Goal: Find specific page/section: Find specific page/section

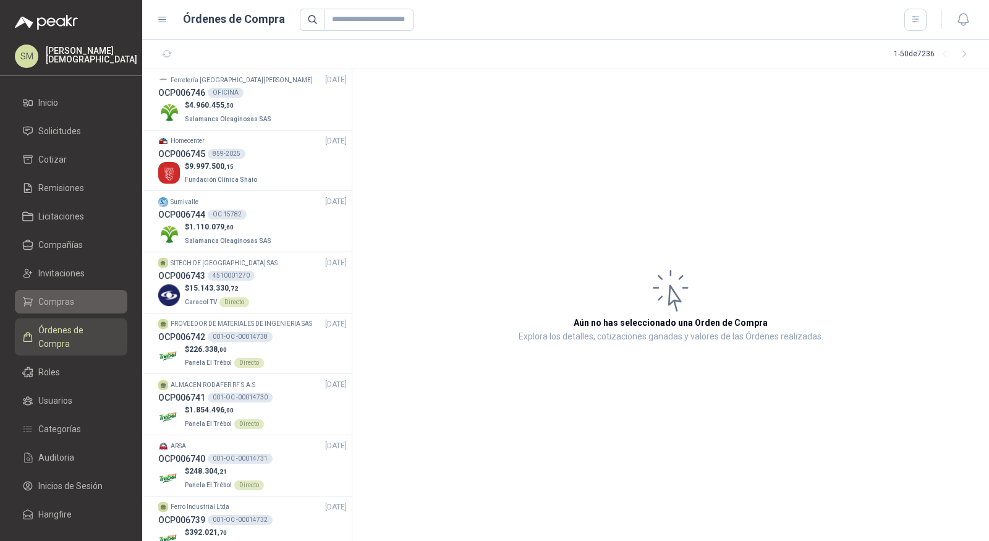
click at [60, 305] on span "Compras" at bounding box center [56, 302] width 36 height 14
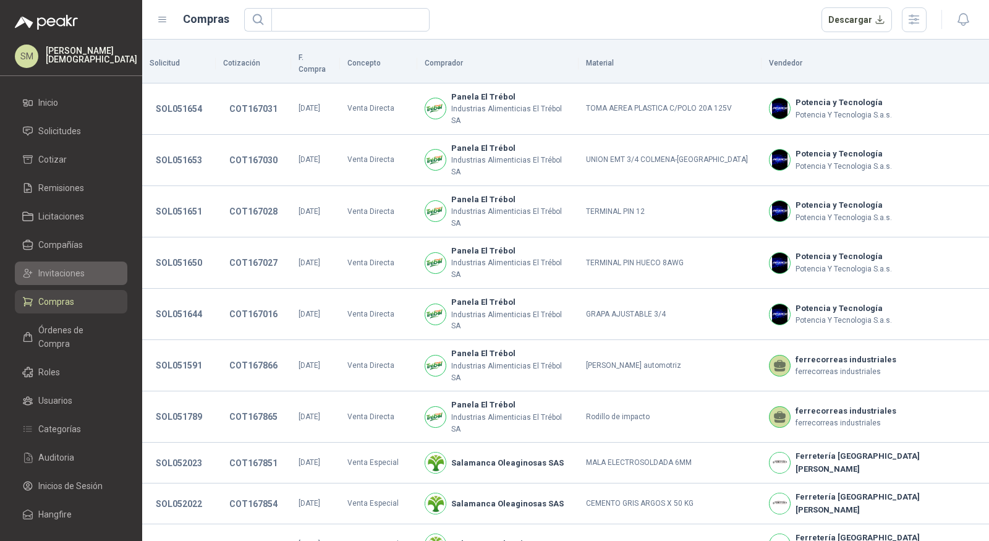
click at [70, 271] on span "Invitaciones" at bounding box center [61, 273] width 46 height 14
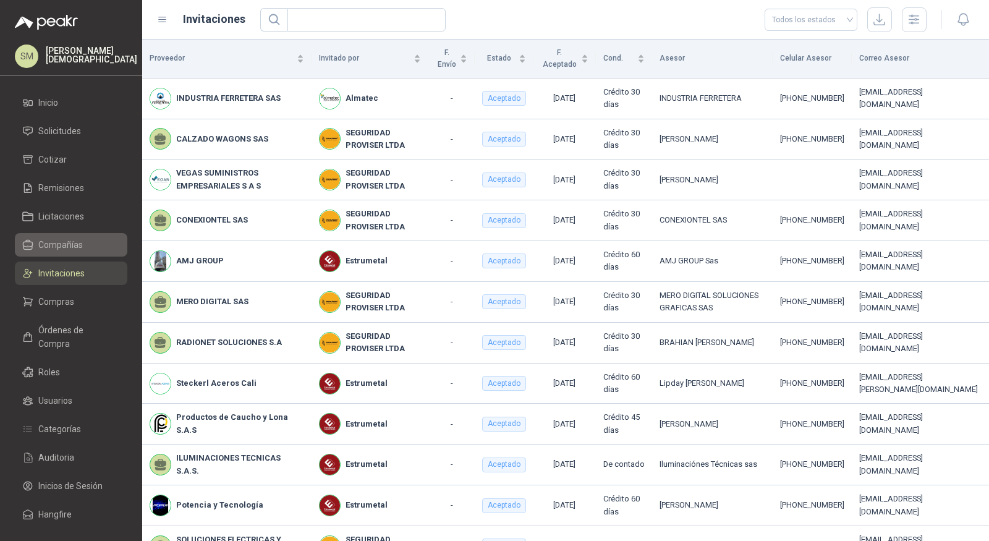
click at [84, 247] on li "Compañías" at bounding box center [71, 245] width 98 height 14
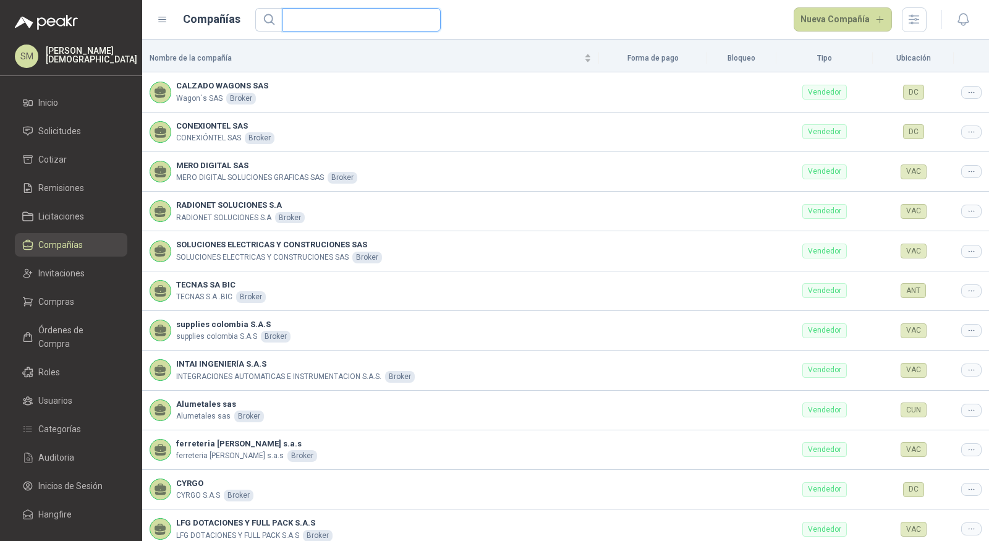
click at [351, 23] on input "text" at bounding box center [357, 20] width 134 height 22
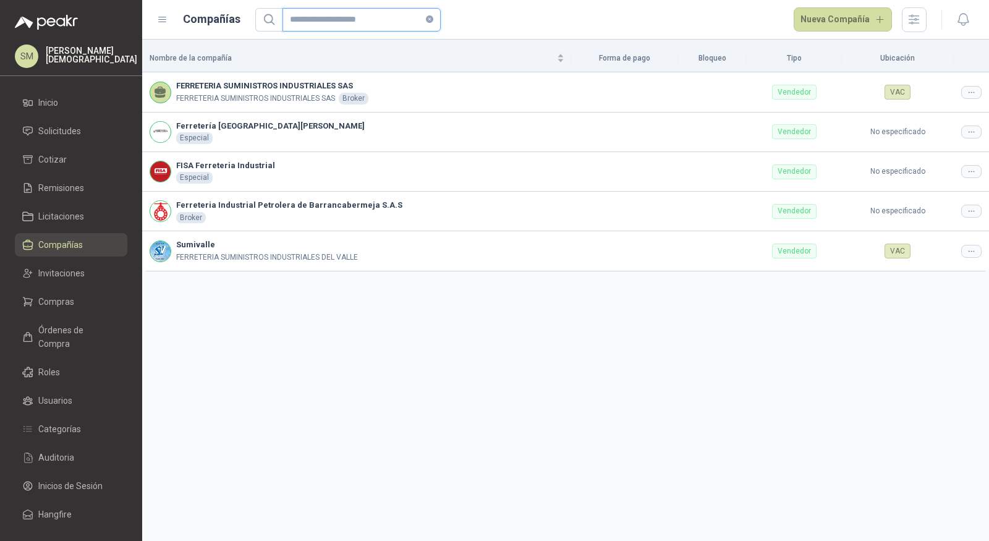
drag, startPoint x: 396, startPoint y: 17, endPoint x: 287, endPoint y: 11, distance: 109.5
click at [287, 11] on span "**********" at bounding box center [361, 19] width 158 height 23
type input "*"
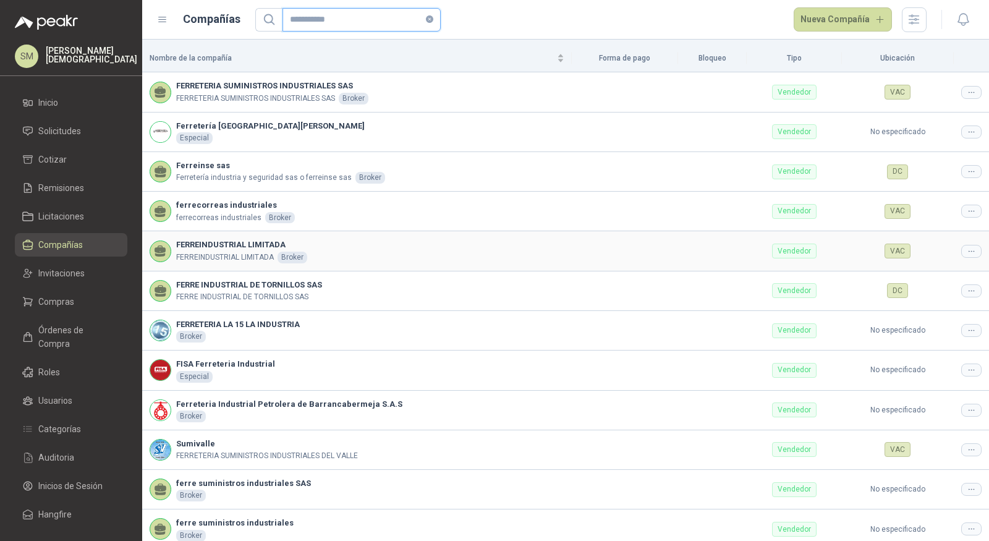
type input "**********"
click at [967, 250] on div at bounding box center [971, 251] width 20 height 13
click at [915, 269] on td "VAC" at bounding box center [898, 251] width 112 height 40
click at [950, 265] on span "Editar compañía" at bounding box center [930, 271] width 64 height 14
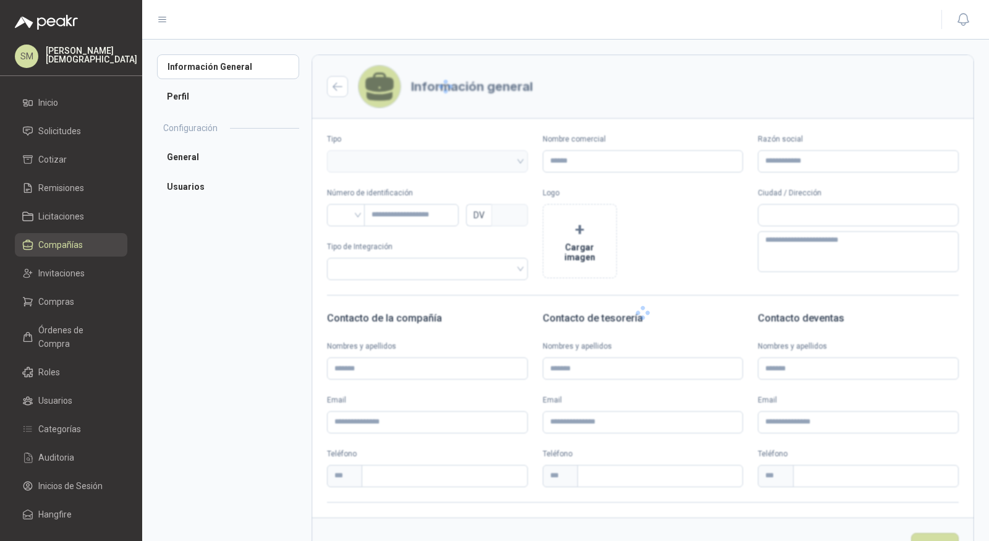
type input "**********"
type input "***"
type textarea "**********"
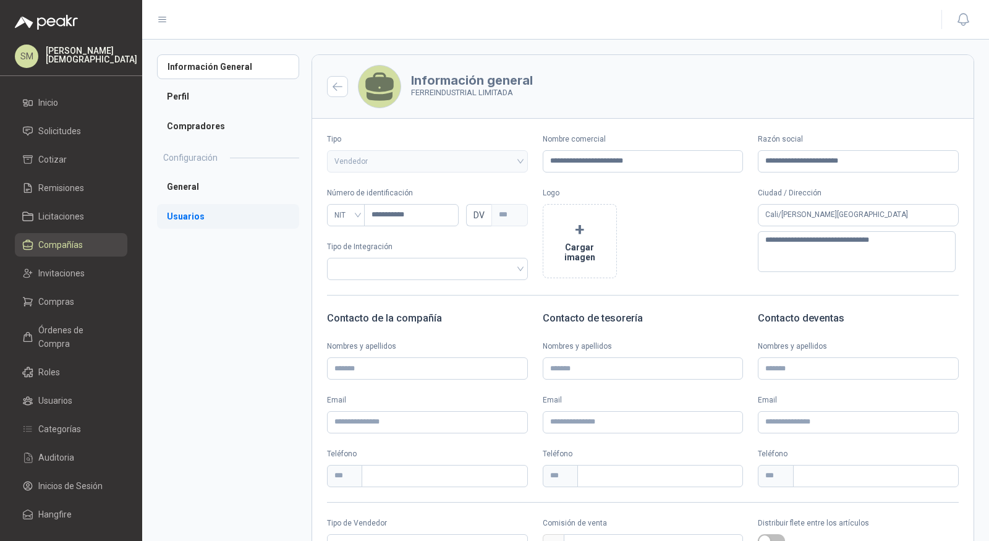
click at [204, 215] on li "Usuarios" at bounding box center [228, 216] width 142 height 25
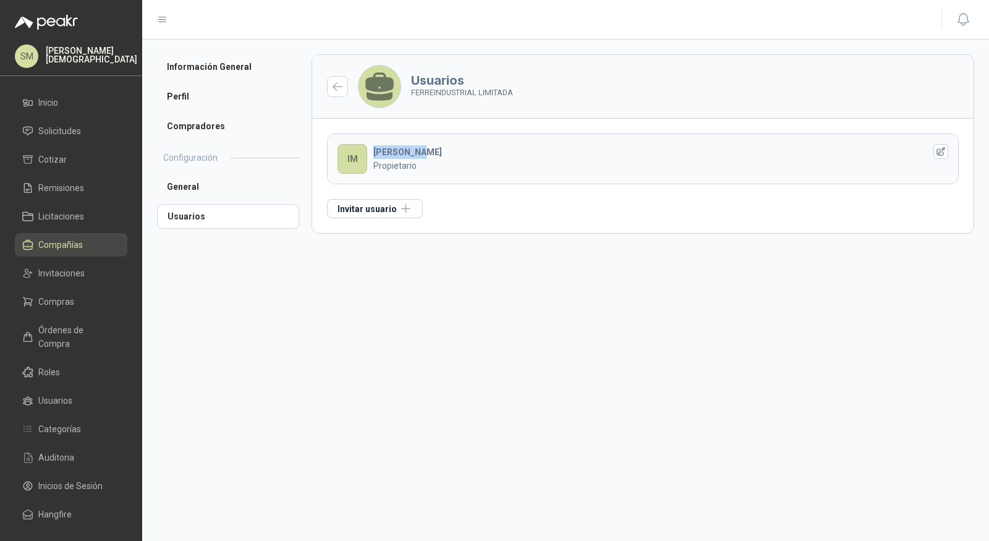
drag, startPoint x: 373, startPoint y: 149, endPoint x: 435, endPoint y: 151, distance: 61.2
click at [435, 151] on div "[PERSON_NAME]" at bounding box center [639, 158] width 532 height 27
click at [70, 303] on span "Compras" at bounding box center [56, 302] width 36 height 14
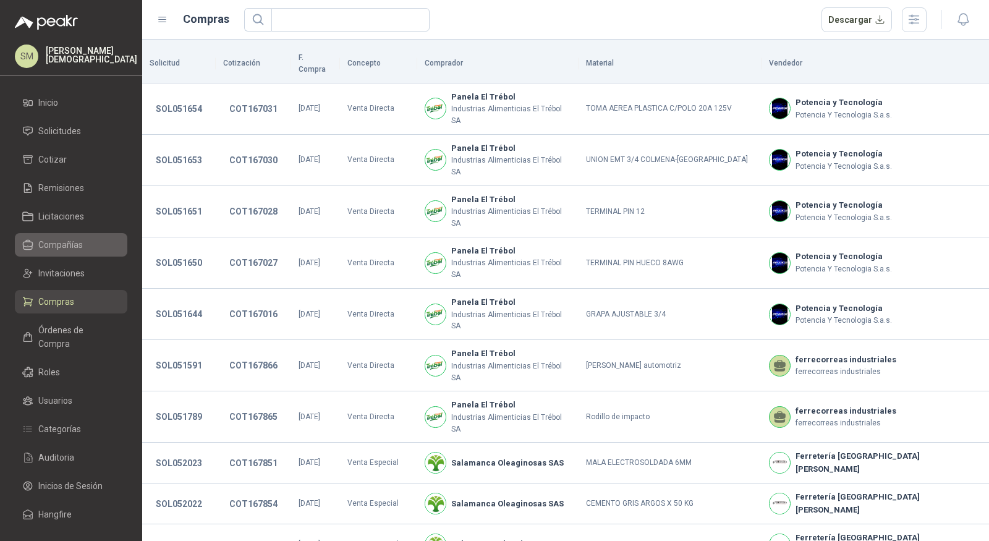
click at [57, 247] on span "Compañías" at bounding box center [60, 245] width 45 height 14
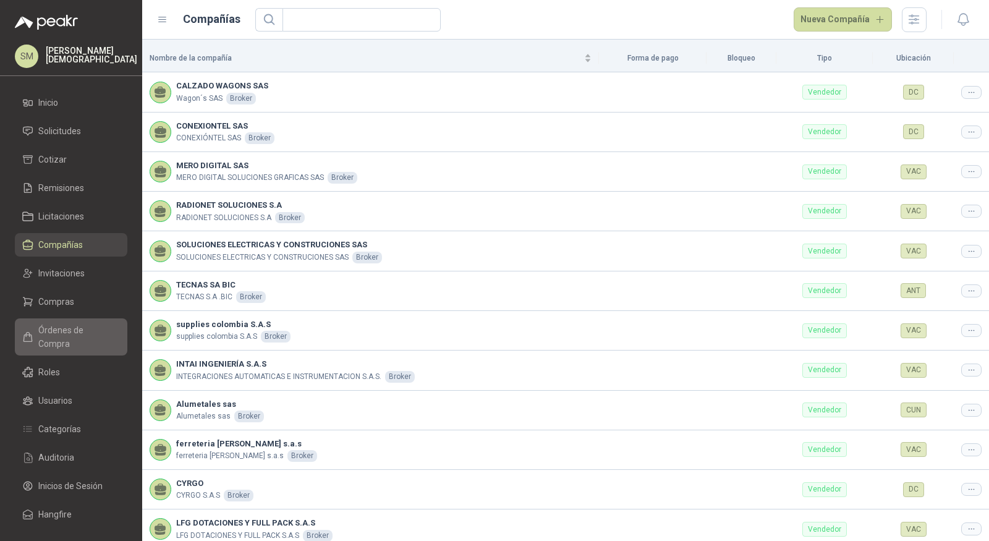
click at [75, 333] on span "Órdenes de Compra" at bounding box center [76, 336] width 77 height 27
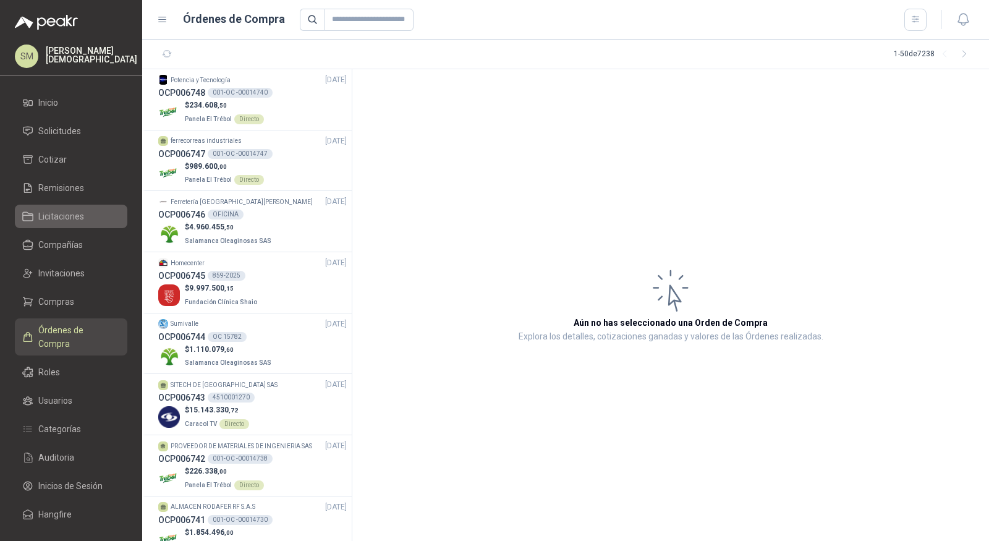
click at [63, 222] on span "Licitaciones" at bounding box center [61, 217] width 46 height 14
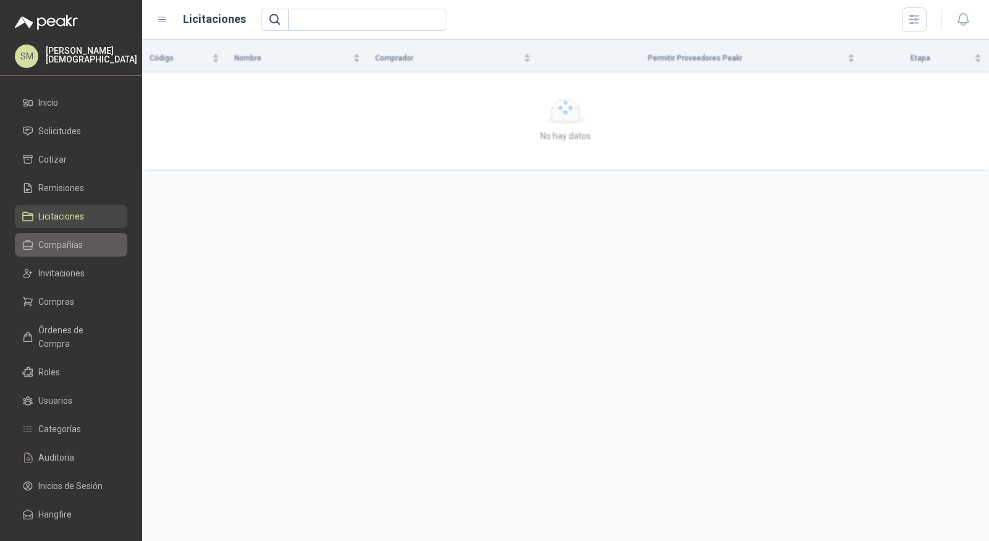
click at [71, 247] on span "Compañías" at bounding box center [60, 245] width 45 height 14
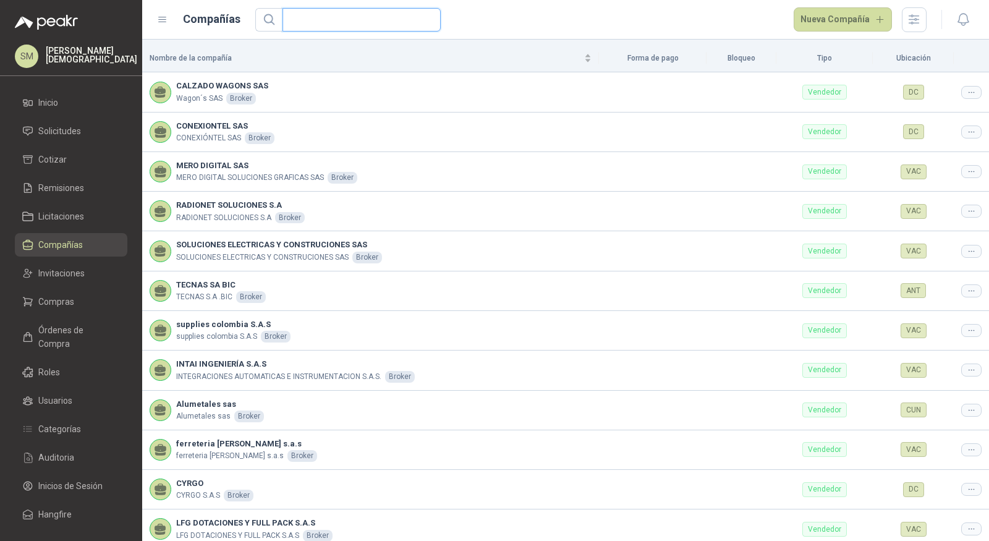
click at [328, 19] on input "text" at bounding box center [357, 20] width 134 height 22
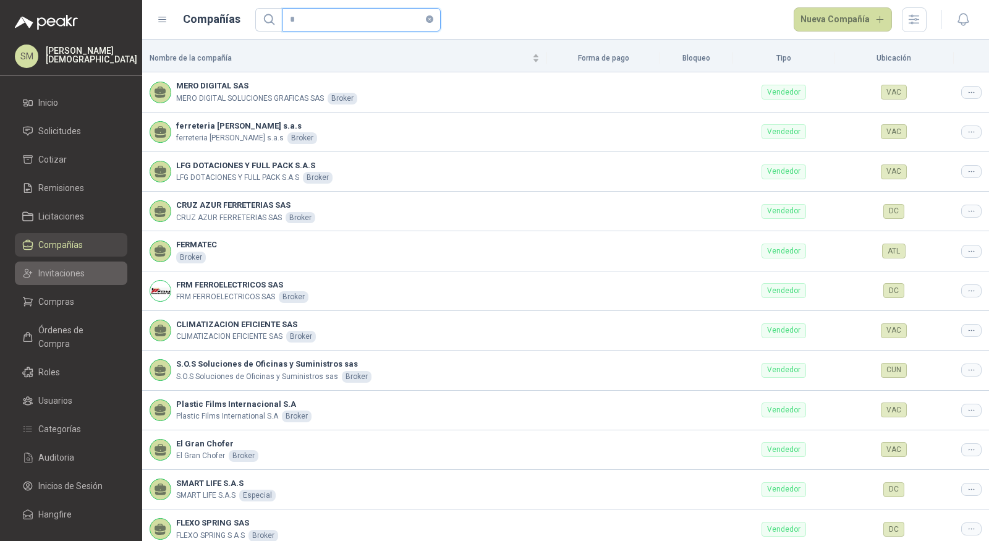
type input "*"
click at [70, 275] on span "Invitaciones" at bounding box center [61, 273] width 46 height 14
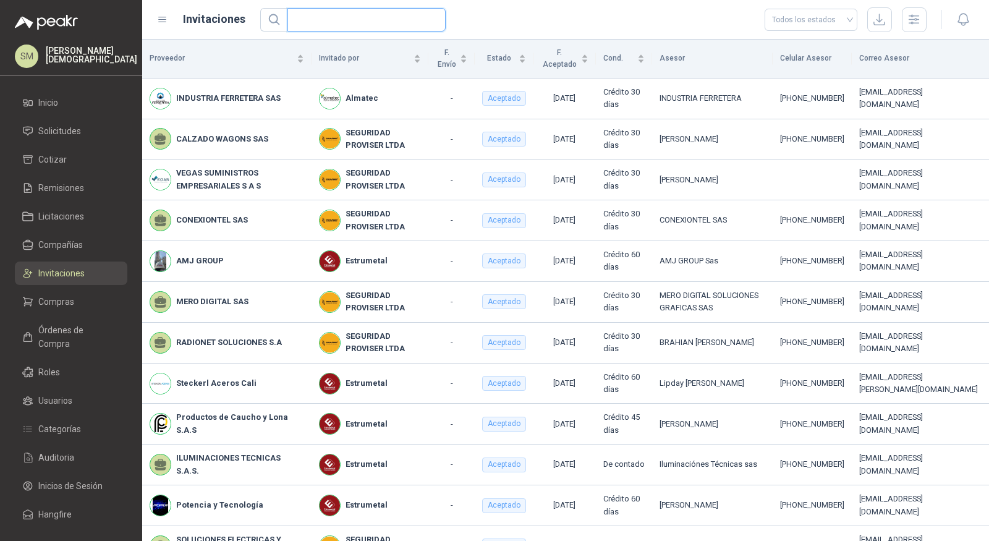
click at [331, 23] on input "text" at bounding box center [362, 20] width 134 height 22
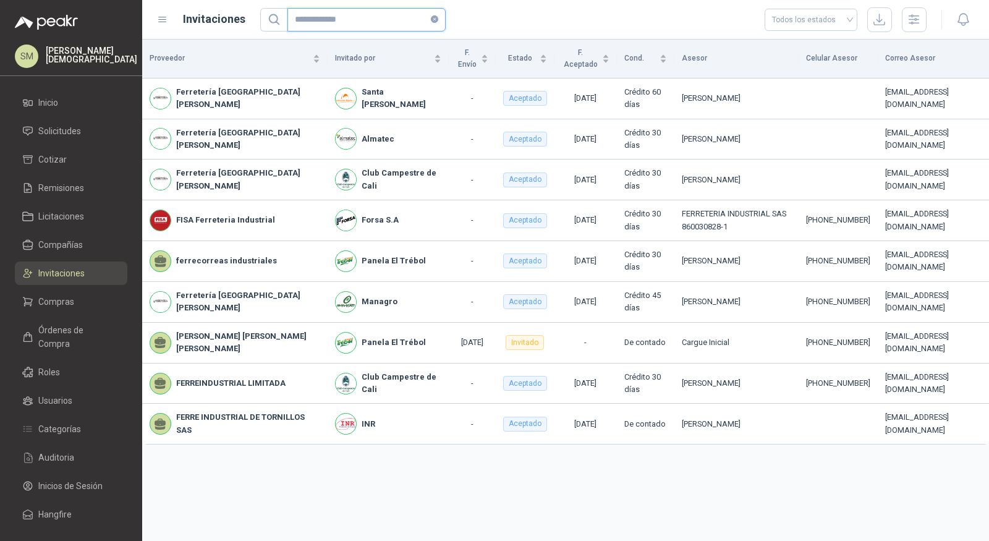
type input "**********"
drag, startPoint x: 629, startPoint y: 382, endPoint x: 692, endPoint y: 384, distance: 63.1
click at [692, 384] on td "[PERSON_NAME]" at bounding box center [736, 383] width 124 height 41
click at [72, 244] on span "Compañías" at bounding box center [60, 245] width 45 height 14
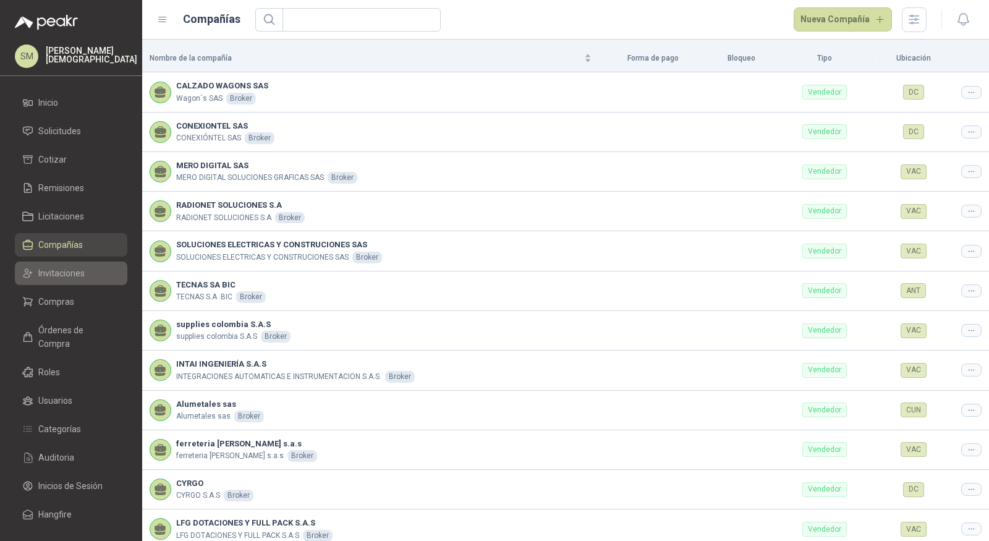
click at [62, 276] on span "Invitaciones" at bounding box center [61, 273] width 46 height 14
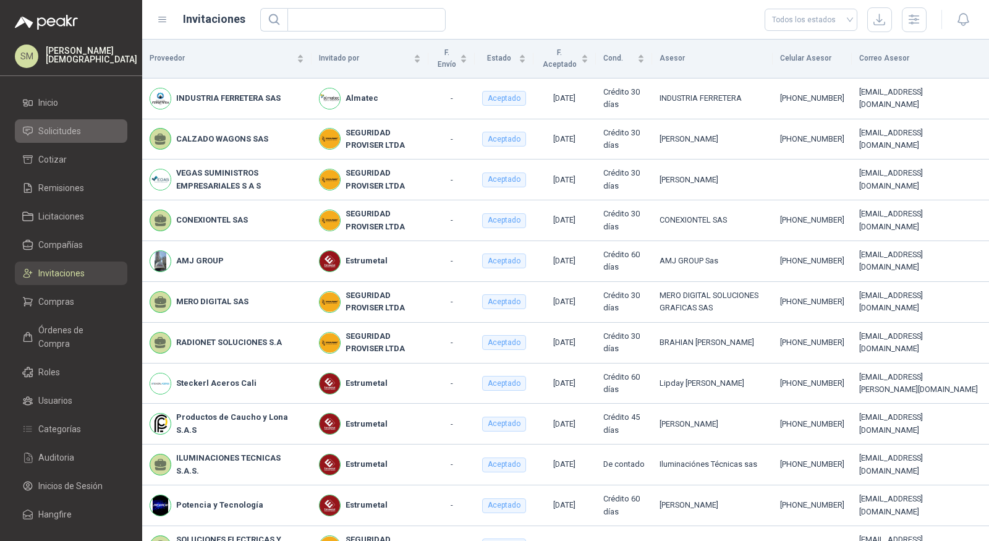
click at [70, 133] on span "Solicitudes" at bounding box center [59, 131] width 43 height 14
